Goal: Information Seeking & Learning: Find specific fact

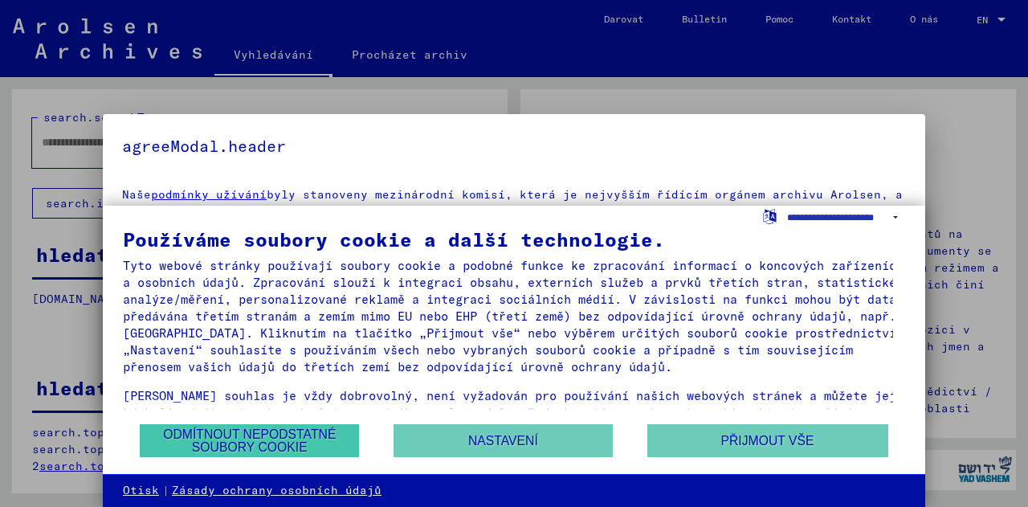
click at [305, 442] on font "Odmítnout nepodstatné soubory cookie" at bounding box center [249, 440] width 173 height 27
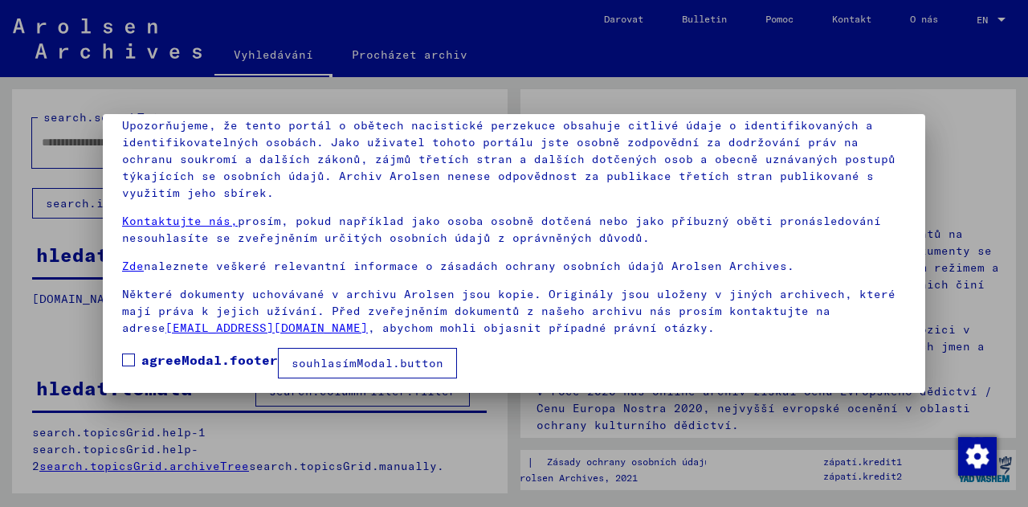
scroll to position [114, 0]
click at [532, 438] on div at bounding box center [514, 253] width 1028 height 507
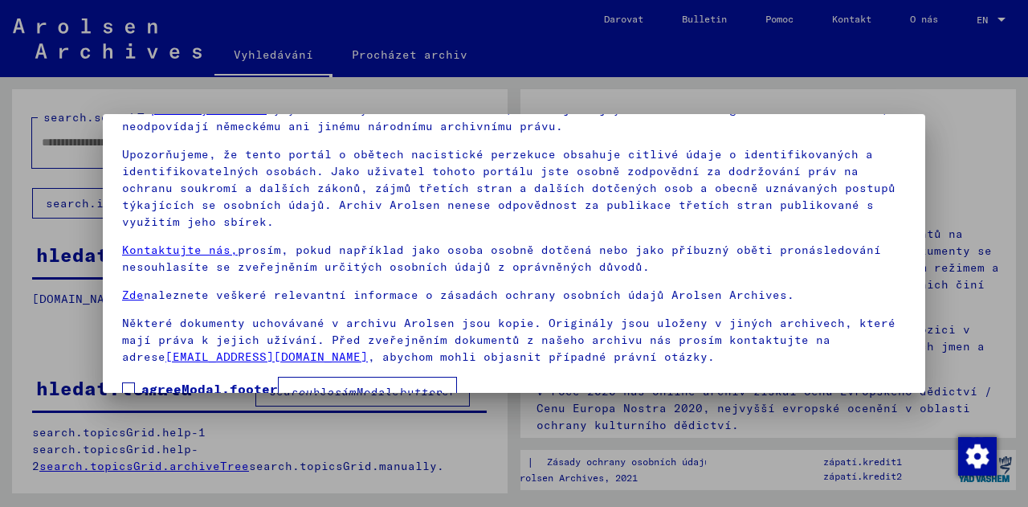
scroll to position [118, 0]
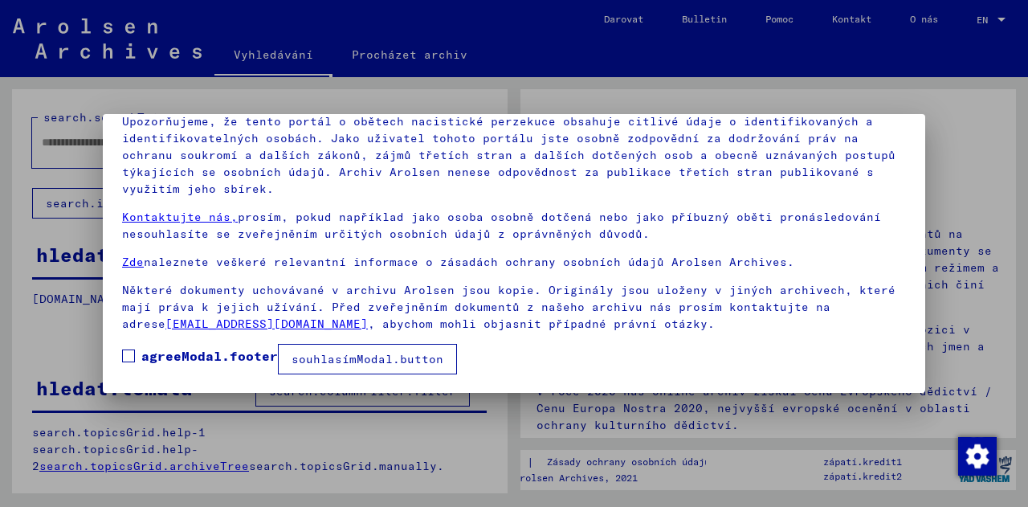
click at [538, 432] on div at bounding box center [514, 253] width 1028 height 507
click at [424, 357] on font "souhlasímModal.button" at bounding box center [368, 359] width 152 height 14
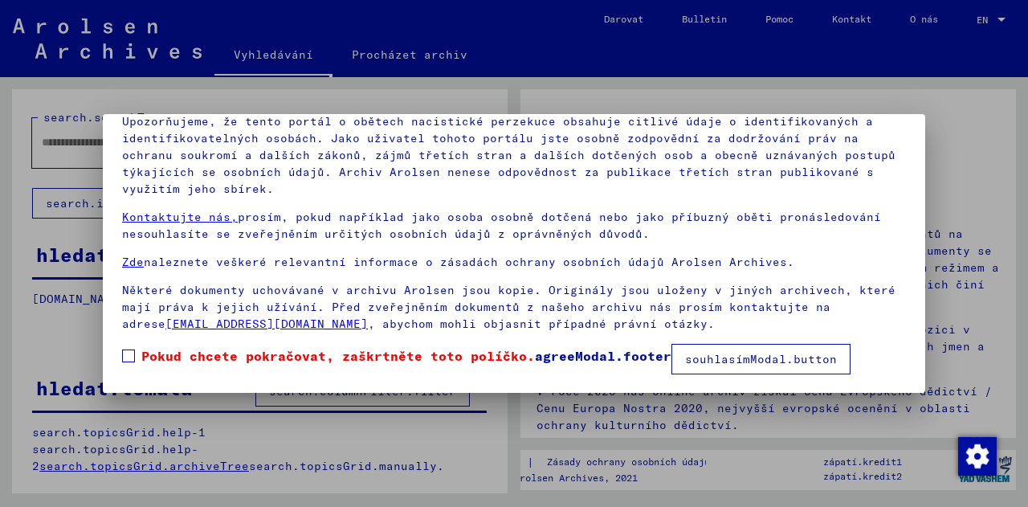
click at [132, 358] on span at bounding box center [128, 355] width 13 height 13
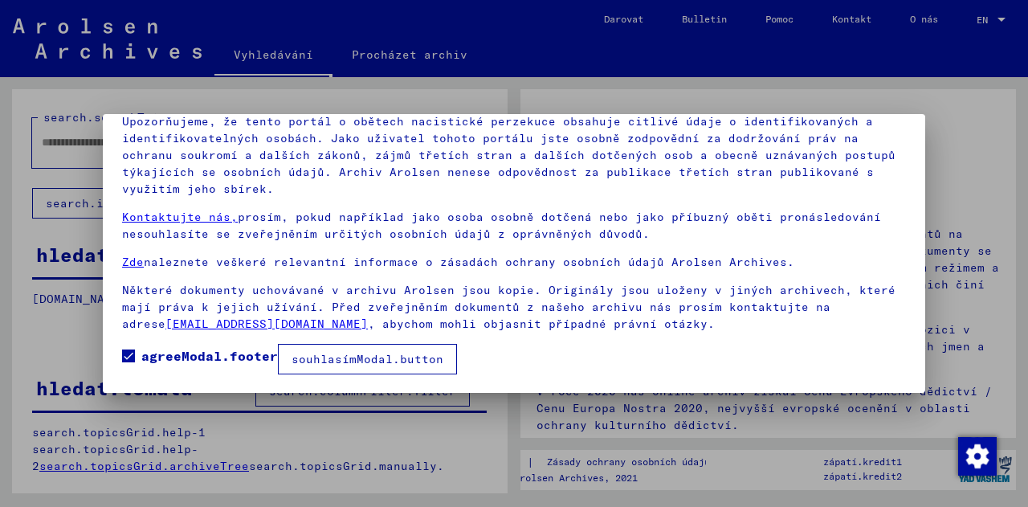
click at [353, 345] on button "souhlasímModal.button" at bounding box center [367, 359] width 179 height 31
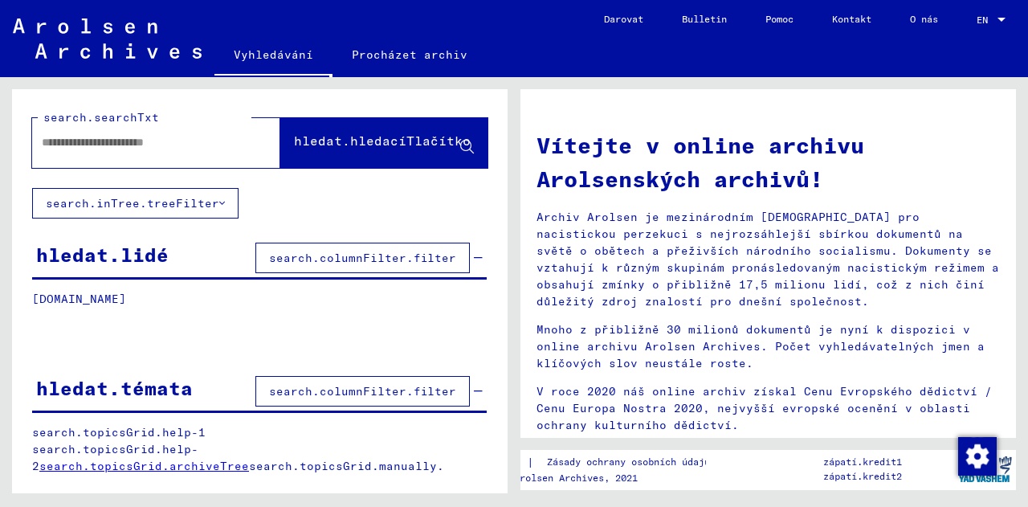
click at [101, 137] on input "text" at bounding box center [137, 142] width 190 height 17
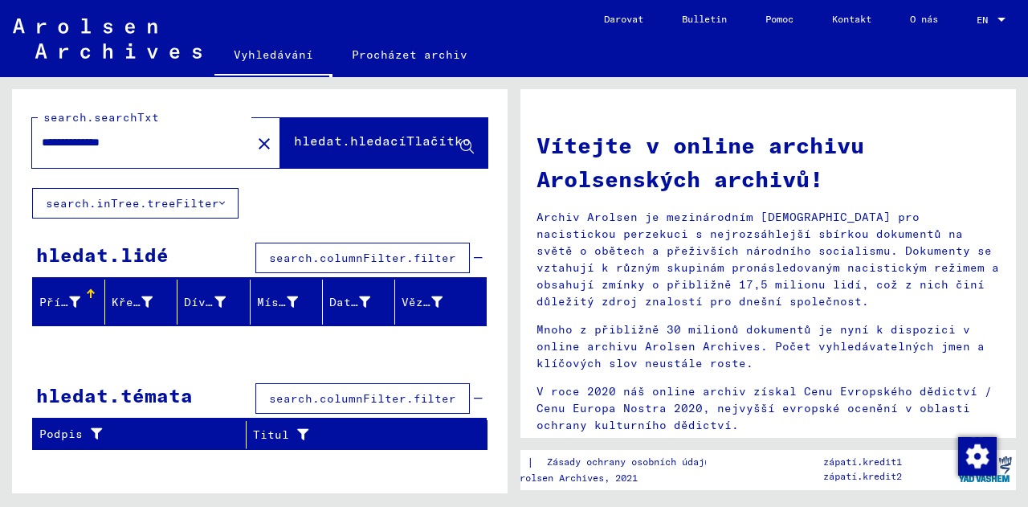
click at [75, 145] on input "**********" at bounding box center [137, 142] width 190 height 17
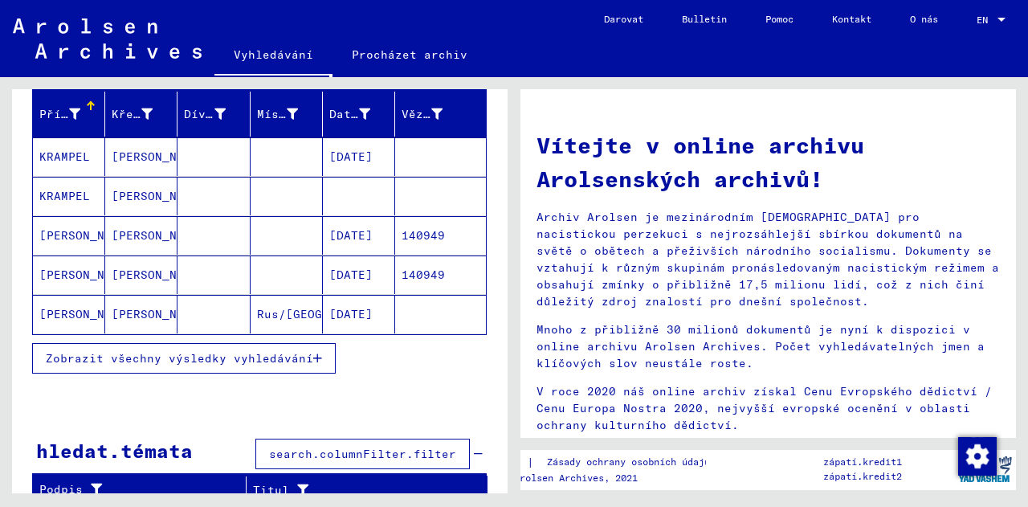
scroll to position [230, 0]
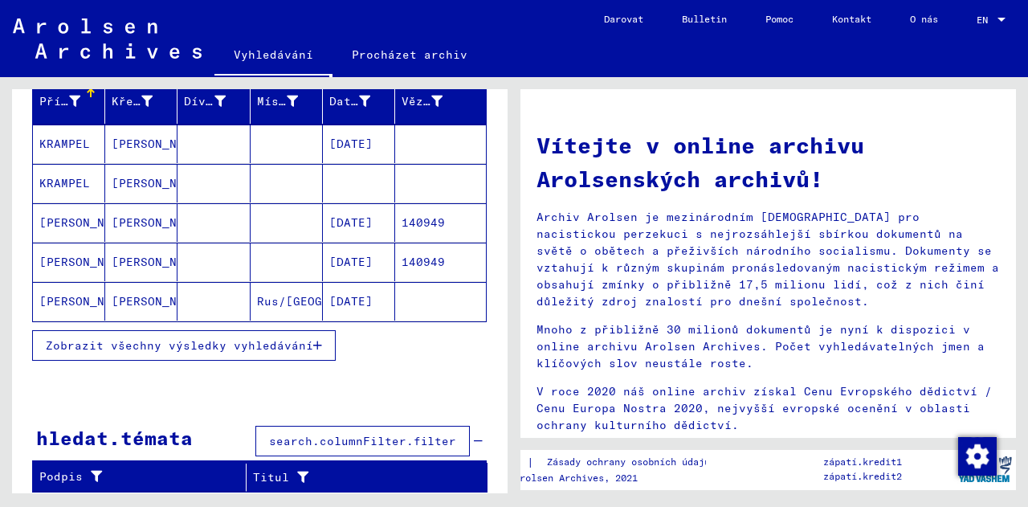
click at [64, 338] on font "Zobrazit všechny výsledky vyhledávání" at bounding box center [179, 345] width 267 height 14
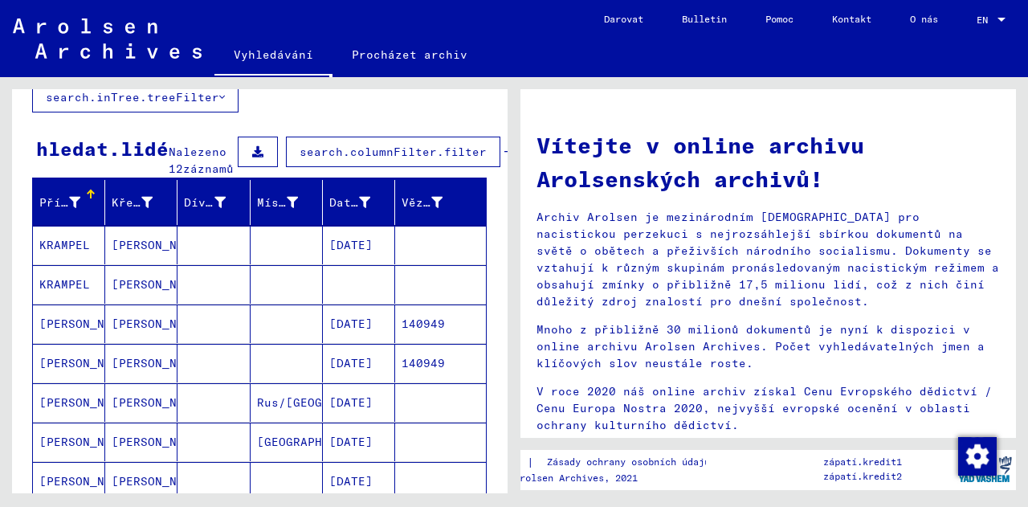
scroll to position [0, 0]
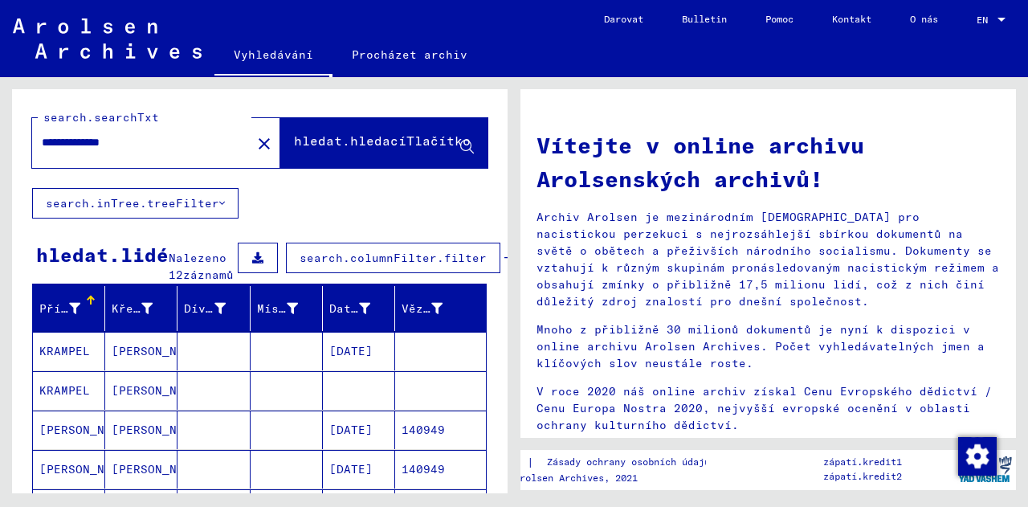
click at [154, 144] on input "**********" at bounding box center [137, 142] width 190 height 17
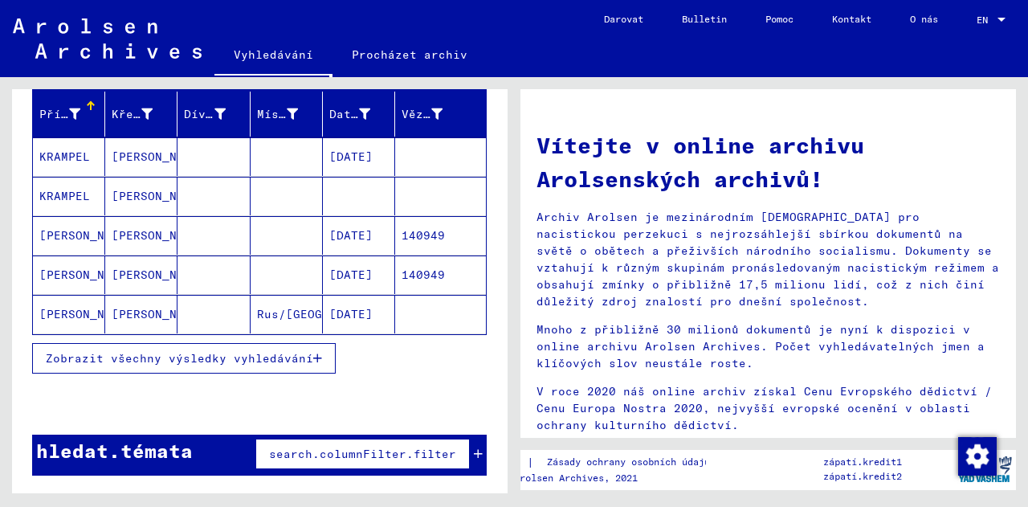
scroll to position [202, 0]
click at [293, 365] on font "Zobrazit všechny výsledky vyhledávání" at bounding box center [179, 358] width 267 height 14
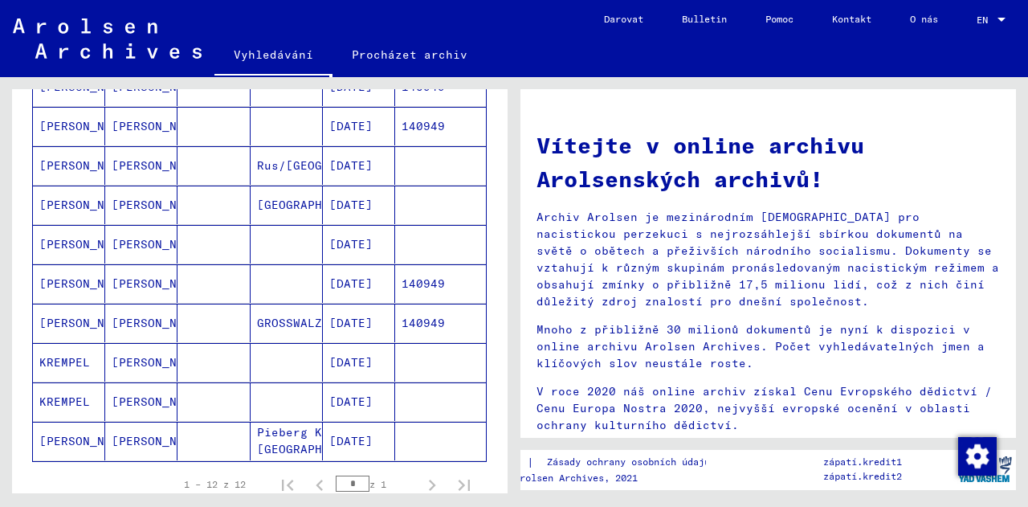
scroll to position [0, 0]
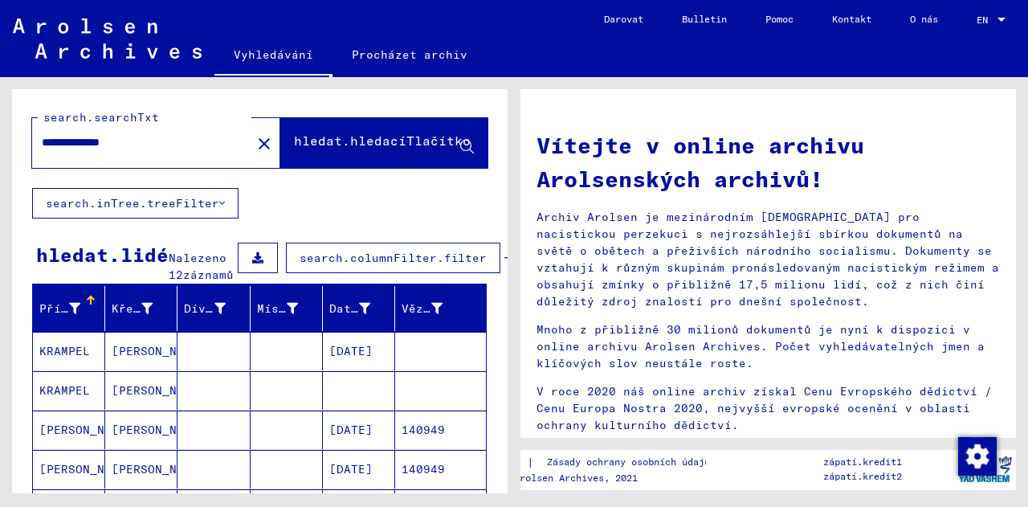
click at [94, 140] on input "**********" at bounding box center [120, 142] width 156 height 17
type input "**********"
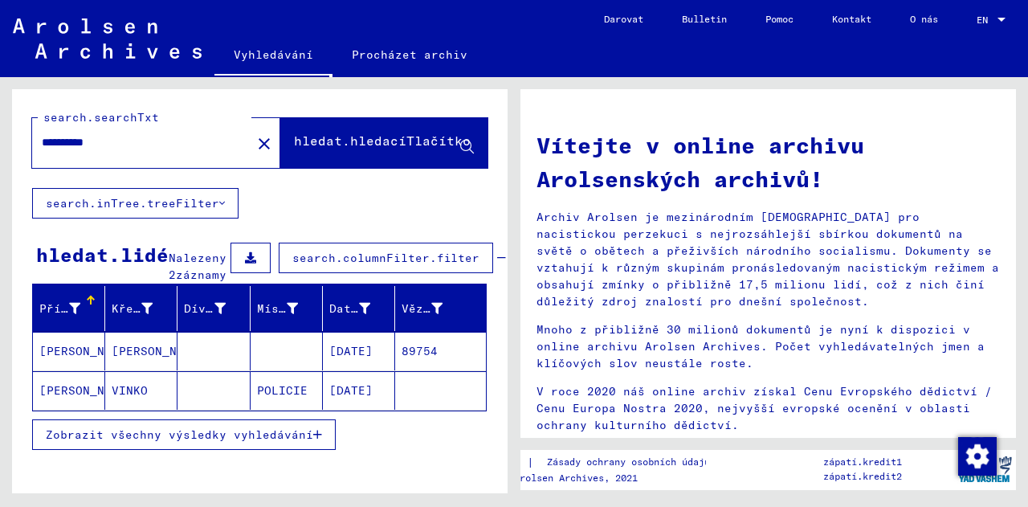
click at [69, 410] on mat-cell "[PERSON_NAME]" at bounding box center [69, 390] width 72 height 39
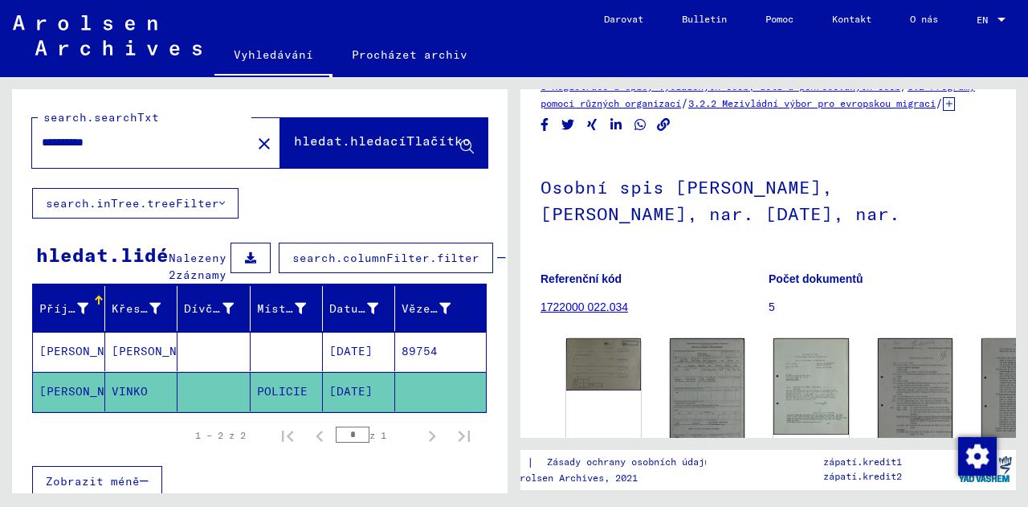
scroll to position [29, 0]
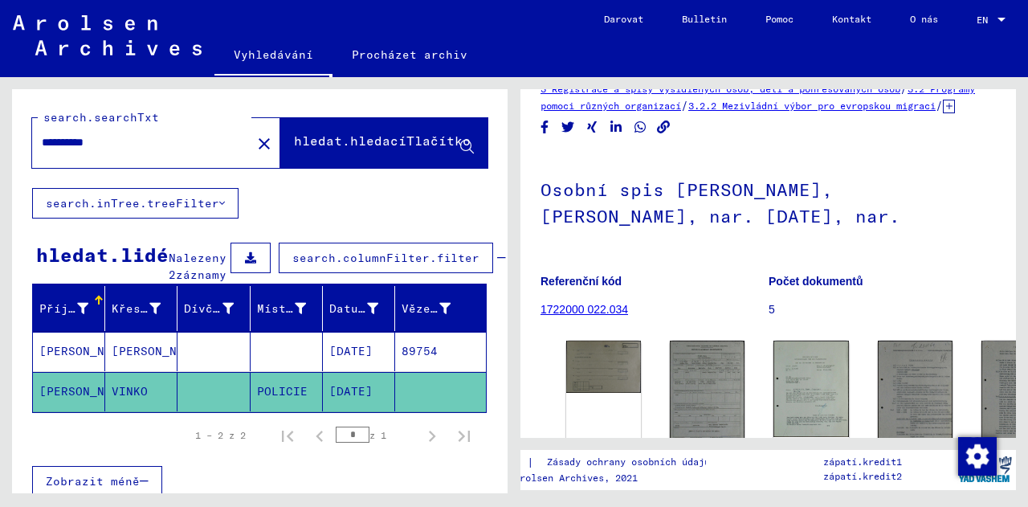
click at [56, 360] on font "[PERSON_NAME]" at bounding box center [86, 351] width 94 height 17
